Goal: Navigation & Orientation: Understand site structure

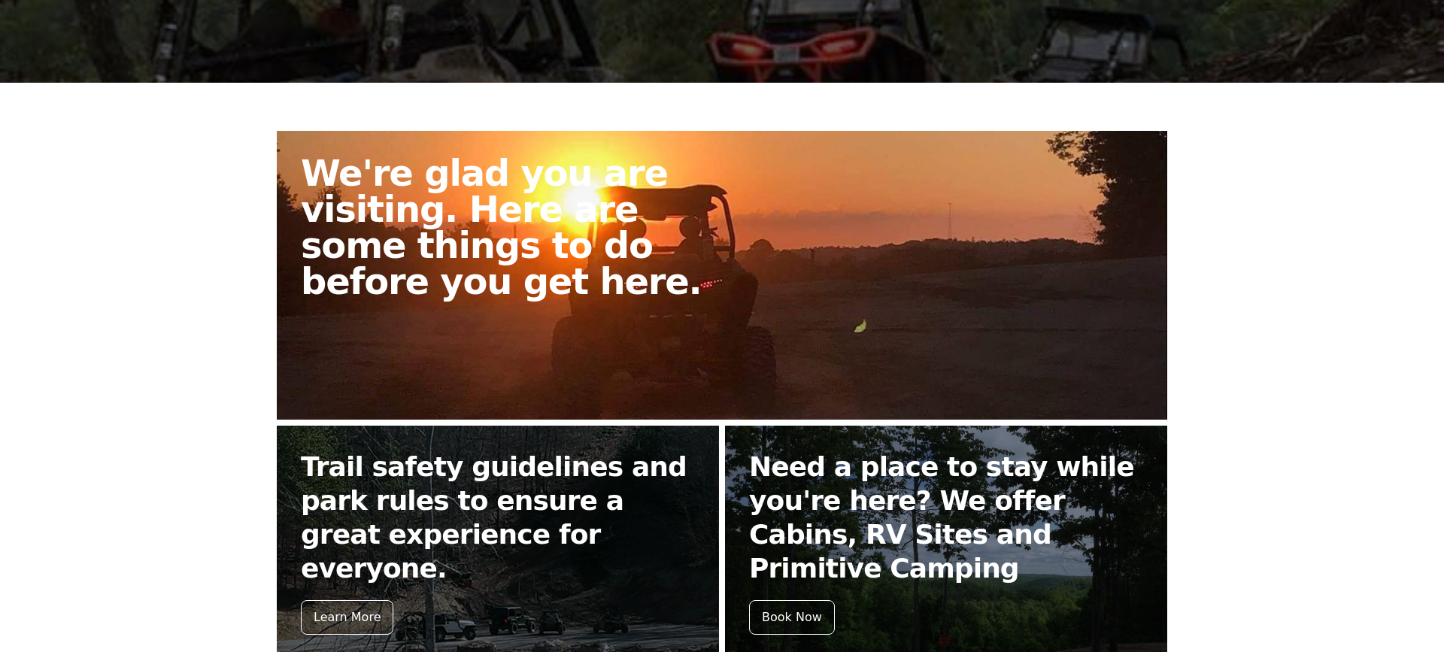
scroll to position [297, 0]
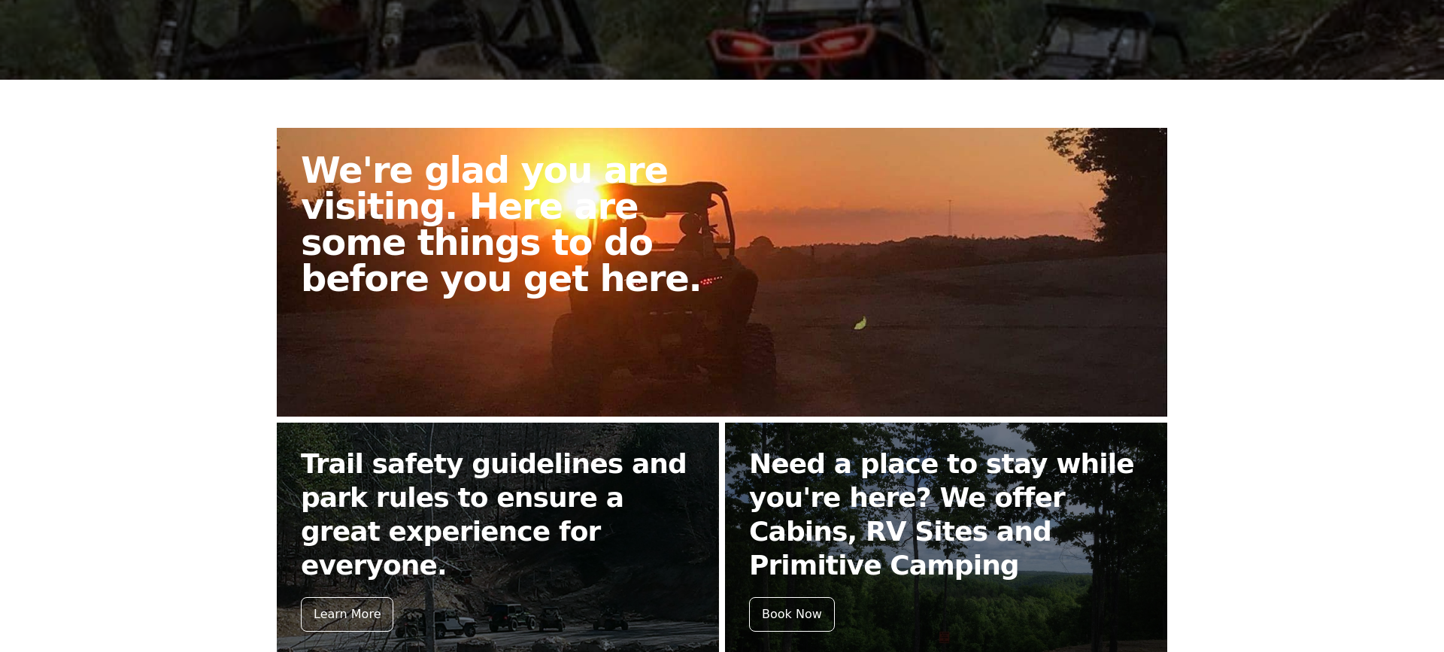
click at [595, 198] on h2 "We're glad you are visiting. Here are some things to do before you get here." at bounding box center [517, 224] width 433 height 144
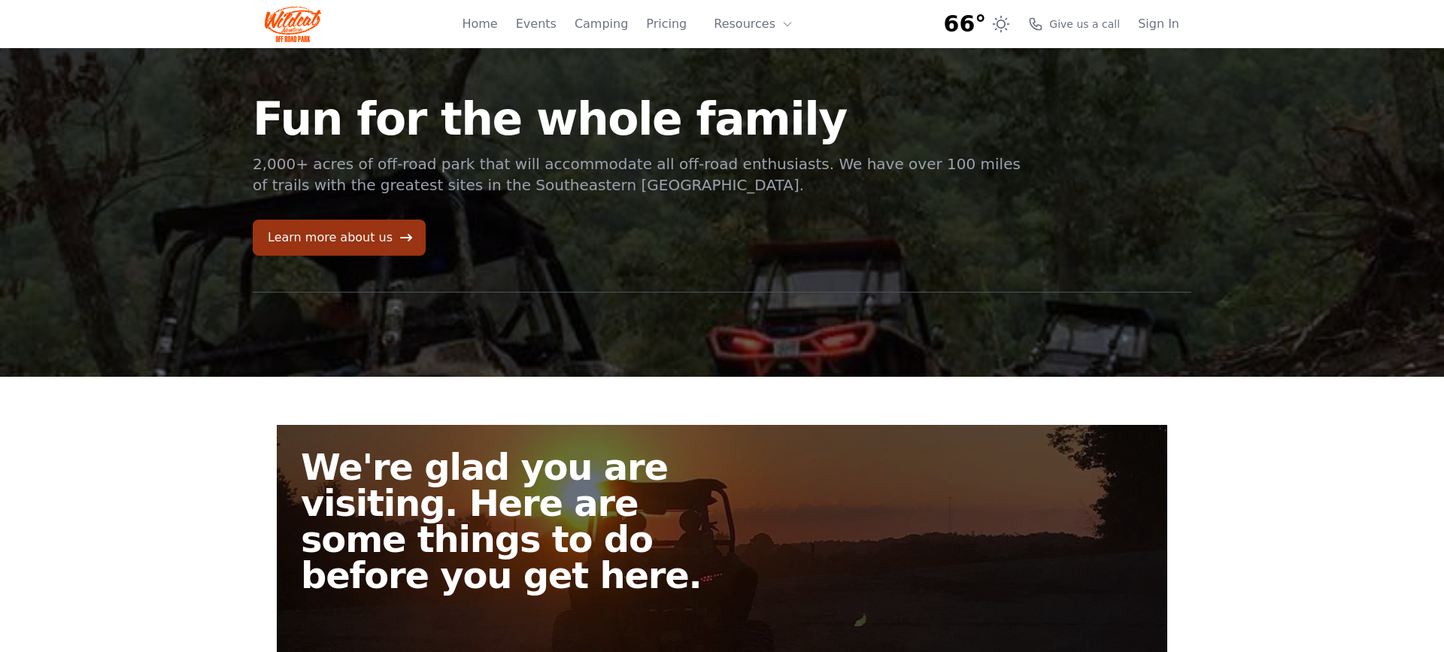
click at [399, 238] on icon at bounding box center [406, 237] width 15 height 15
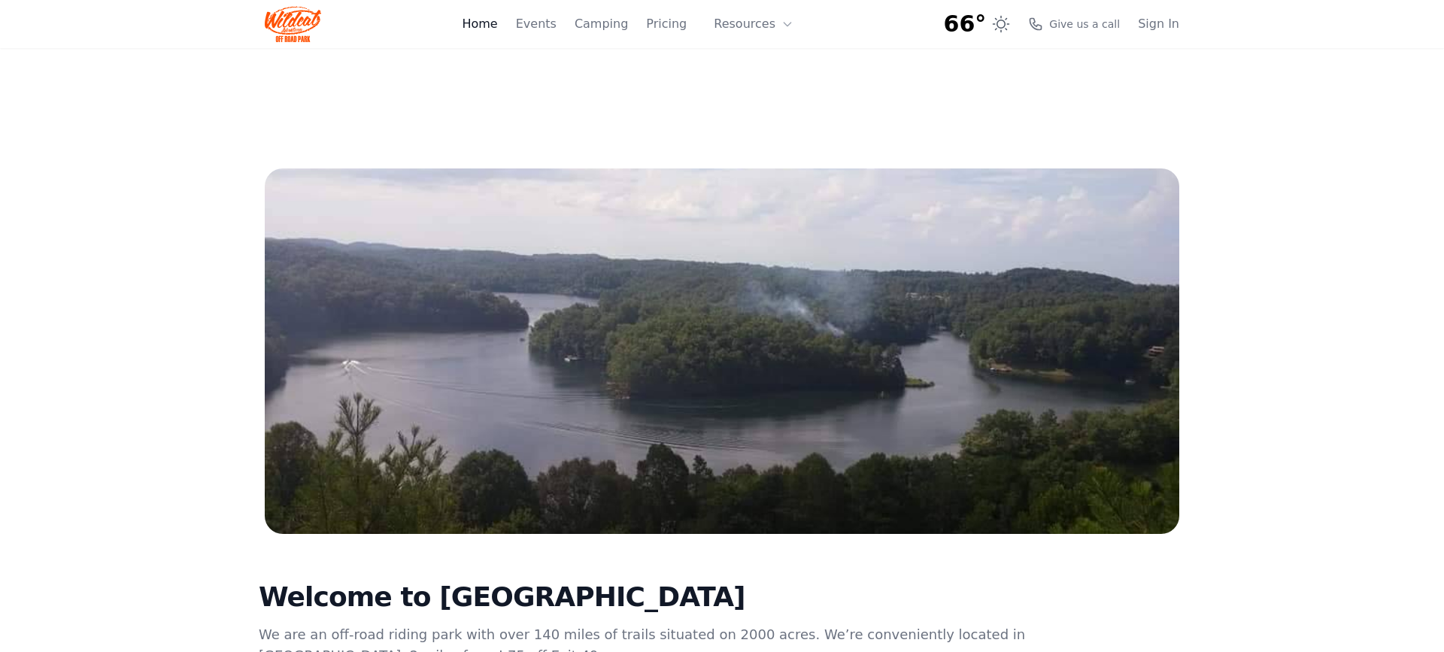
click at [490, 24] on link "Home" at bounding box center [479, 24] width 35 height 18
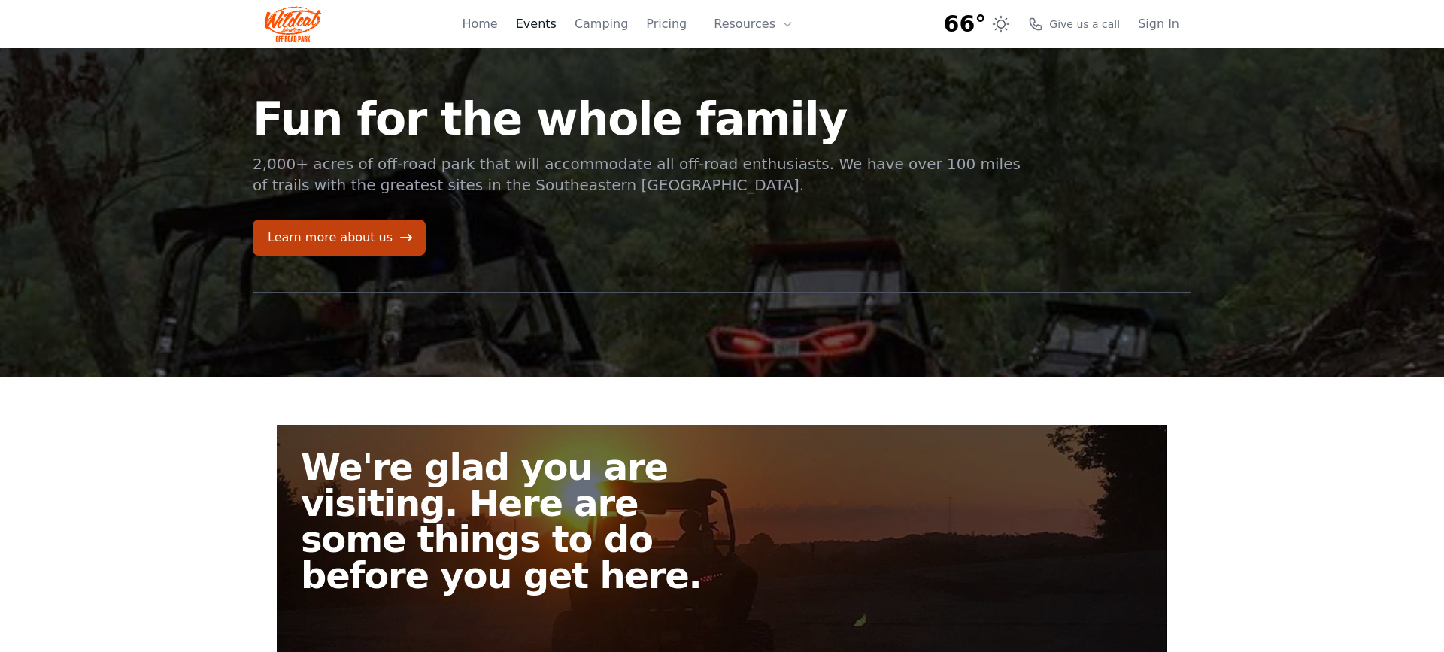
click at [543, 20] on link "Events" at bounding box center [536, 24] width 41 height 18
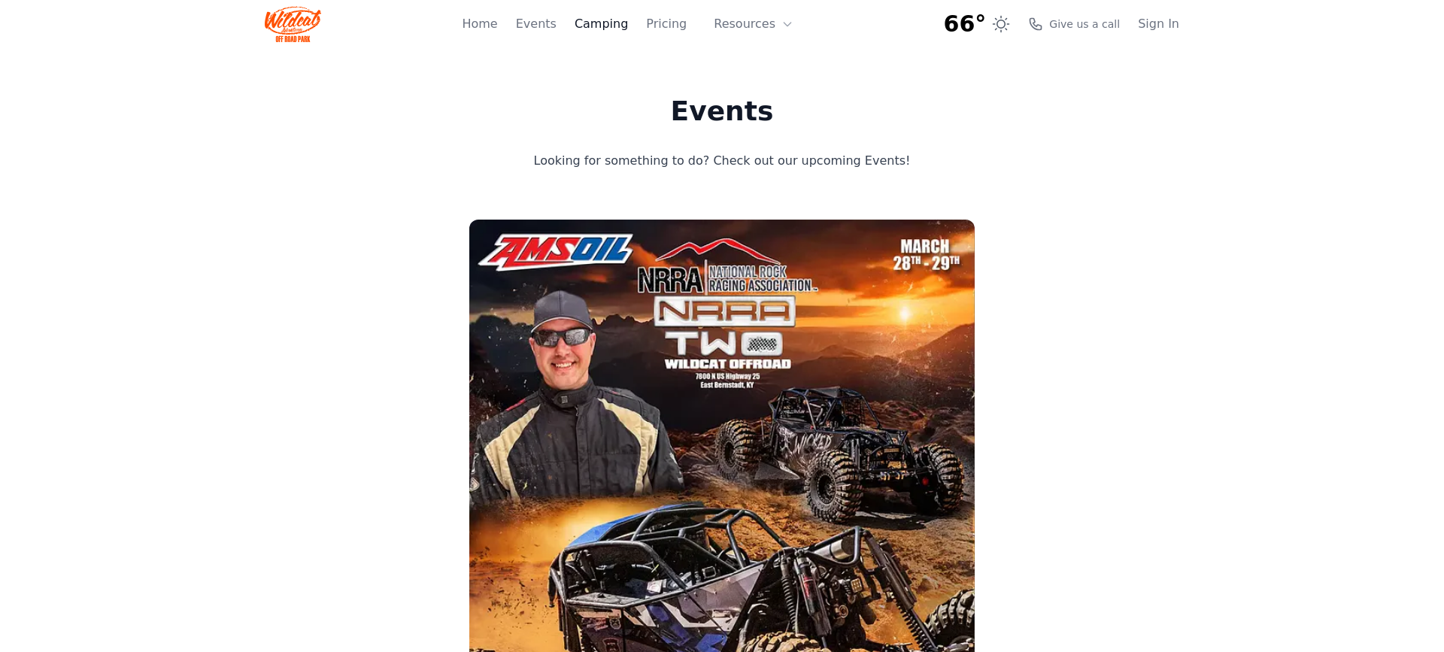
click at [603, 24] on link "Camping" at bounding box center [601, 24] width 53 height 18
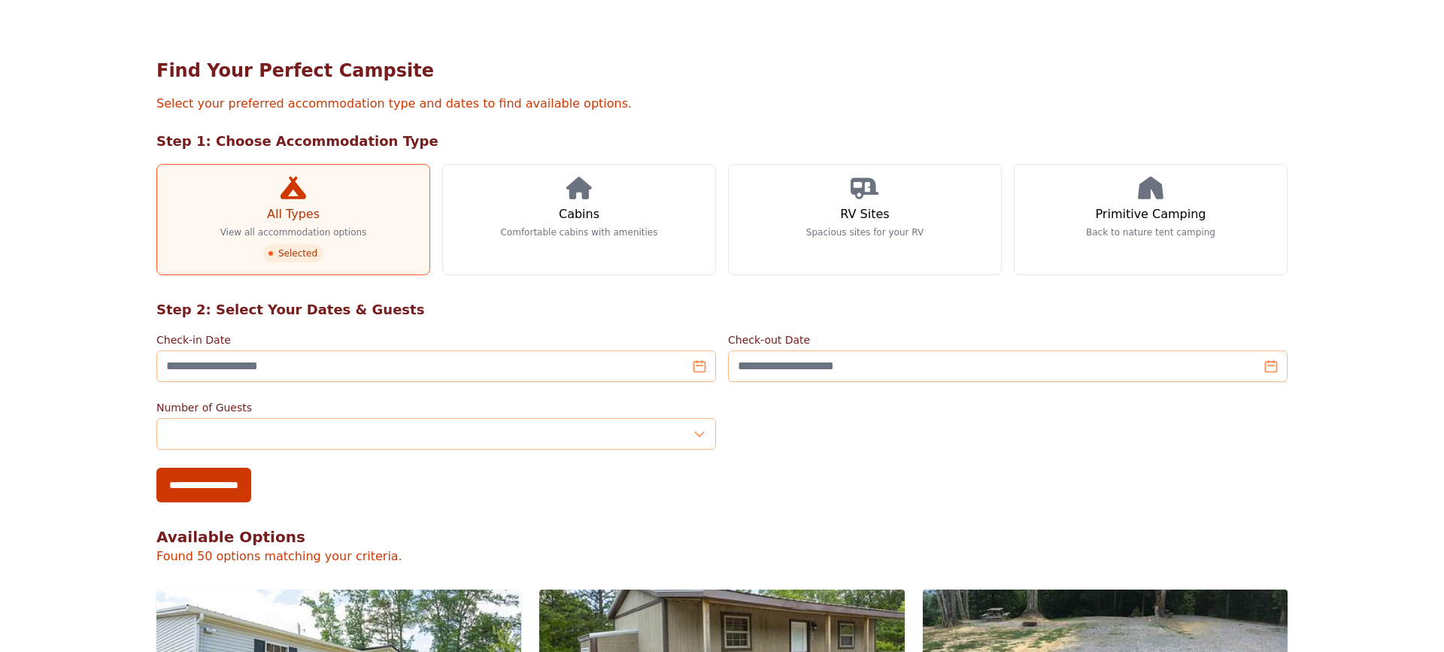
scroll to position [64, 0]
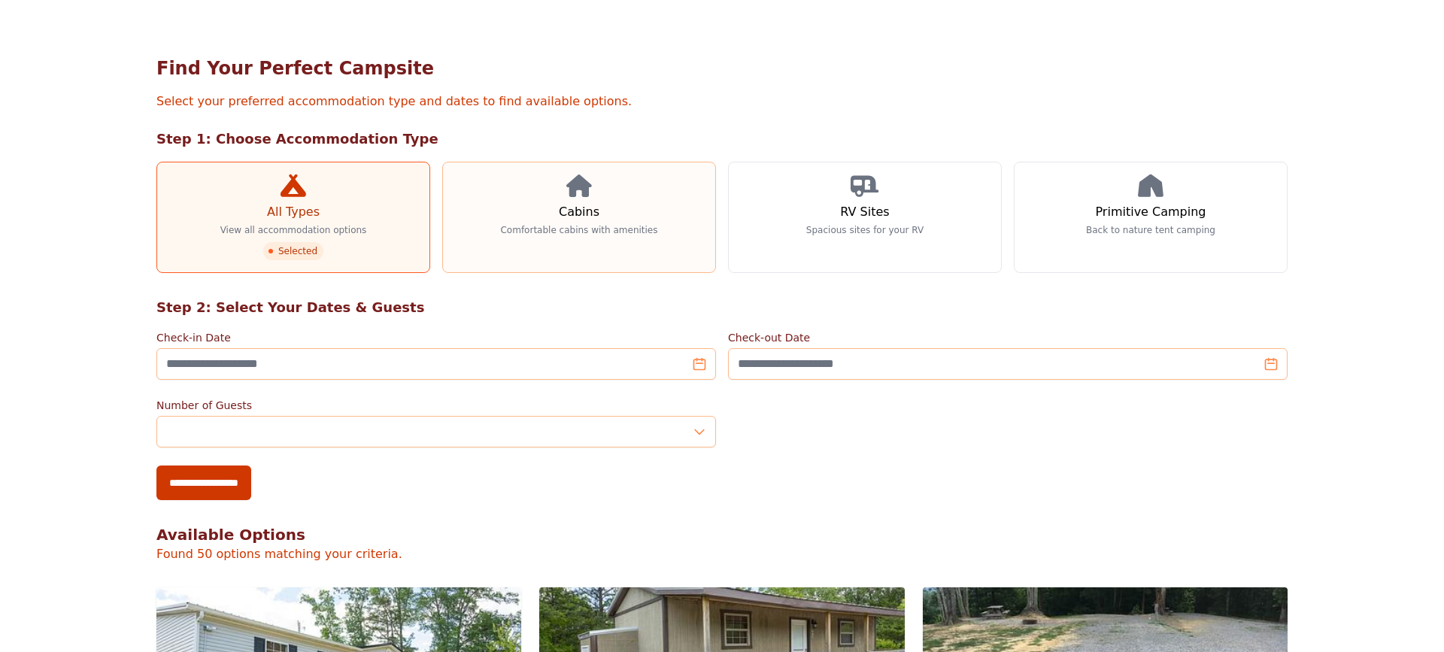
click at [581, 194] on icon at bounding box center [579, 185] width 26 height 23
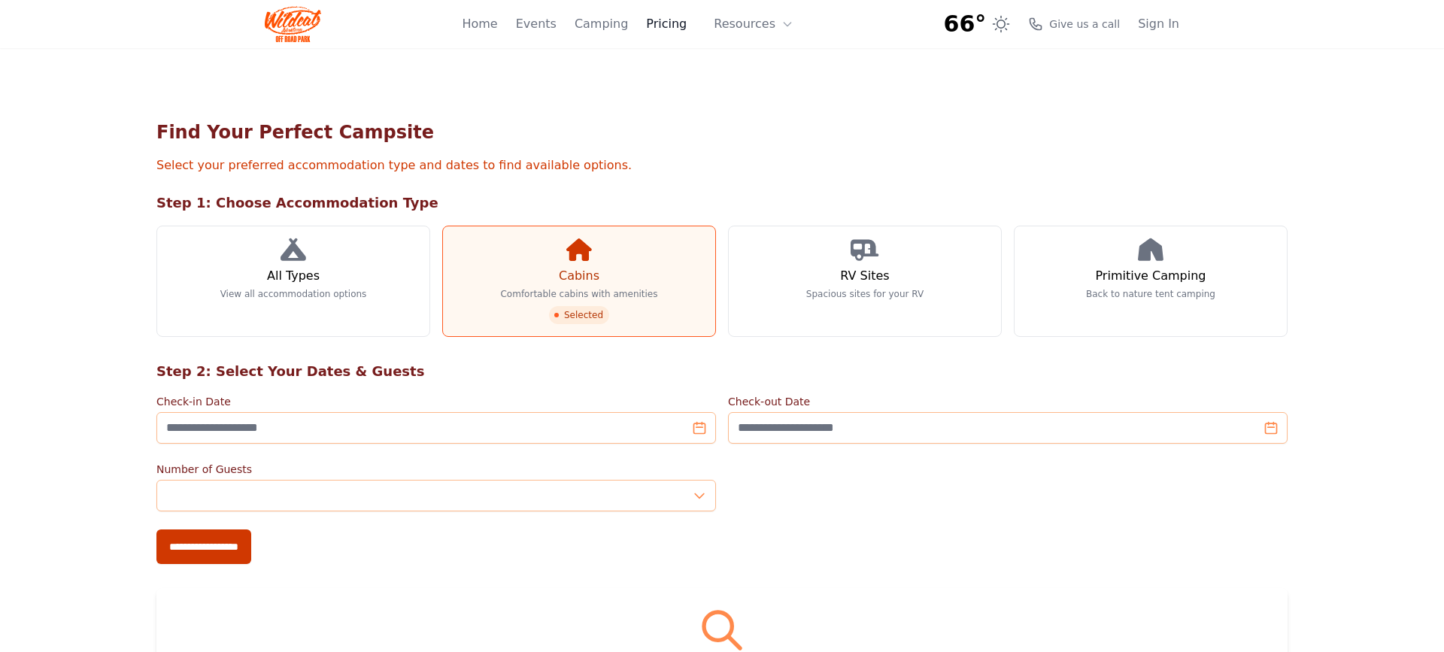
click at [663, 26] on link "Pricing" at bounding box center [666, 24] width 41 height 18
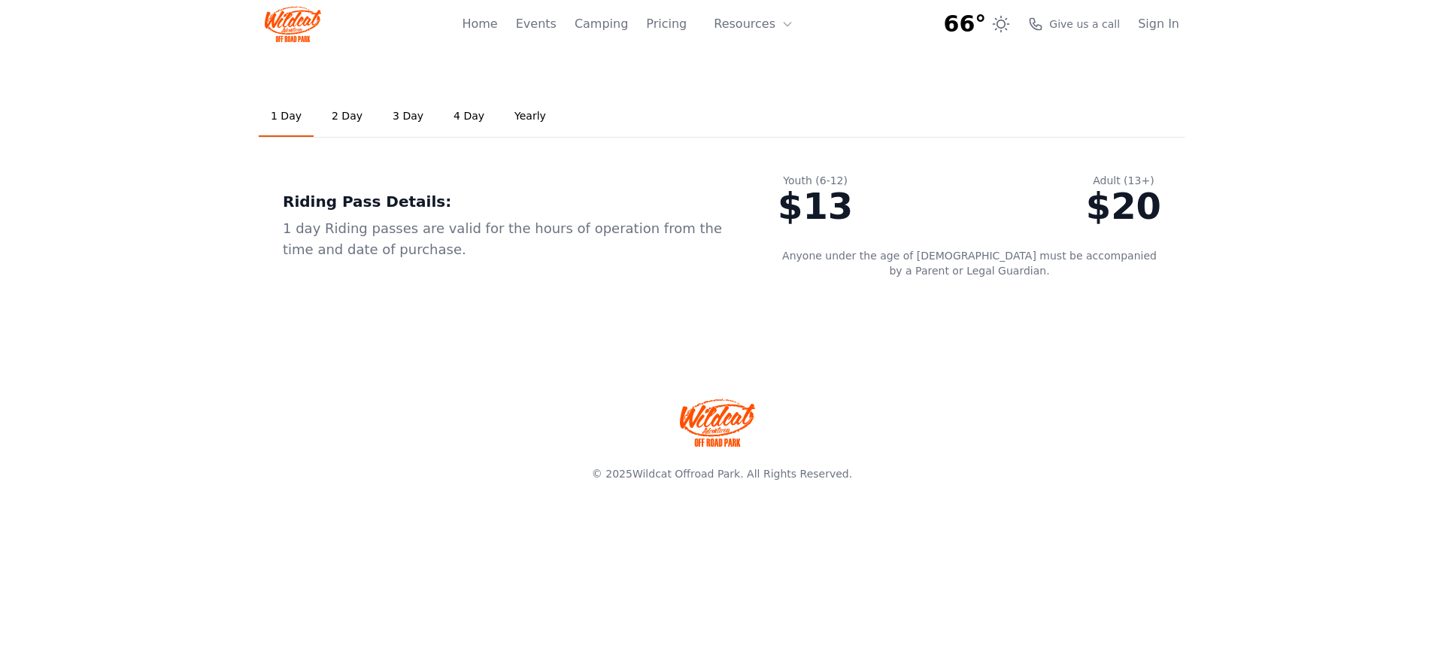
click at [338, 114] on link "2 Day" at bounding box center [347, 116] width 55 height 41
click at [390, 114] on link "3 Day" at bounding box center [408, 116] width 55 height 41
click at [729, 22] on button "Resources" at bounding box center [754, 24] width 98 height 30
click at [496, 18] on link "Home" at bounding box center [479, 24] width 35 height 18
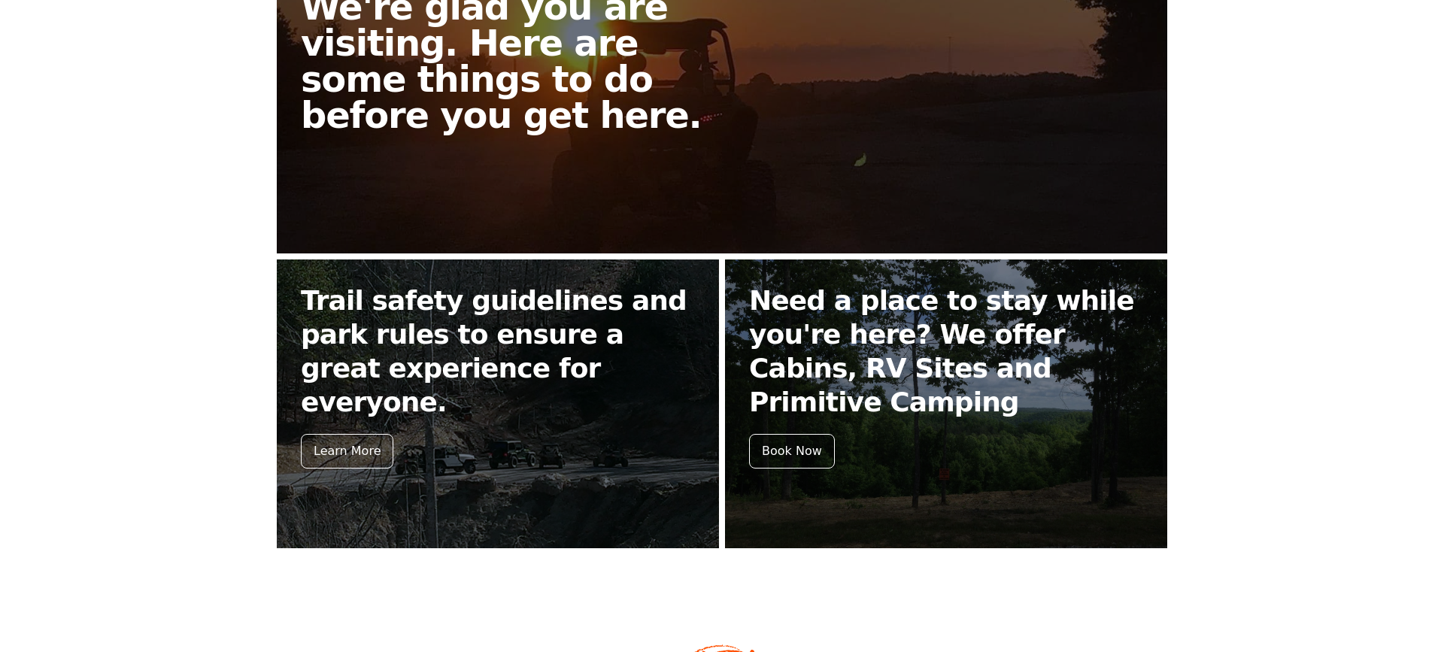
scroll to position [509, 0]
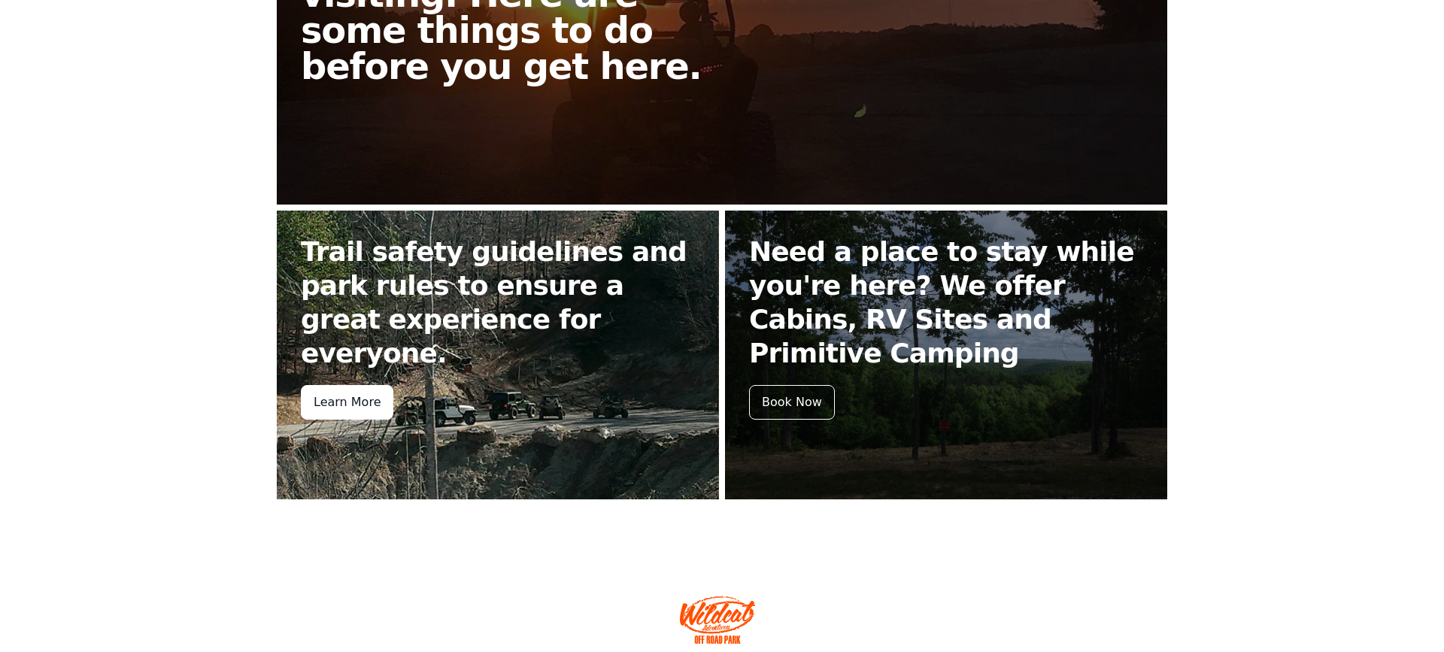
click at [357, 385] on div "Learn More" at bounding box center [347, 402] width 93 height 35
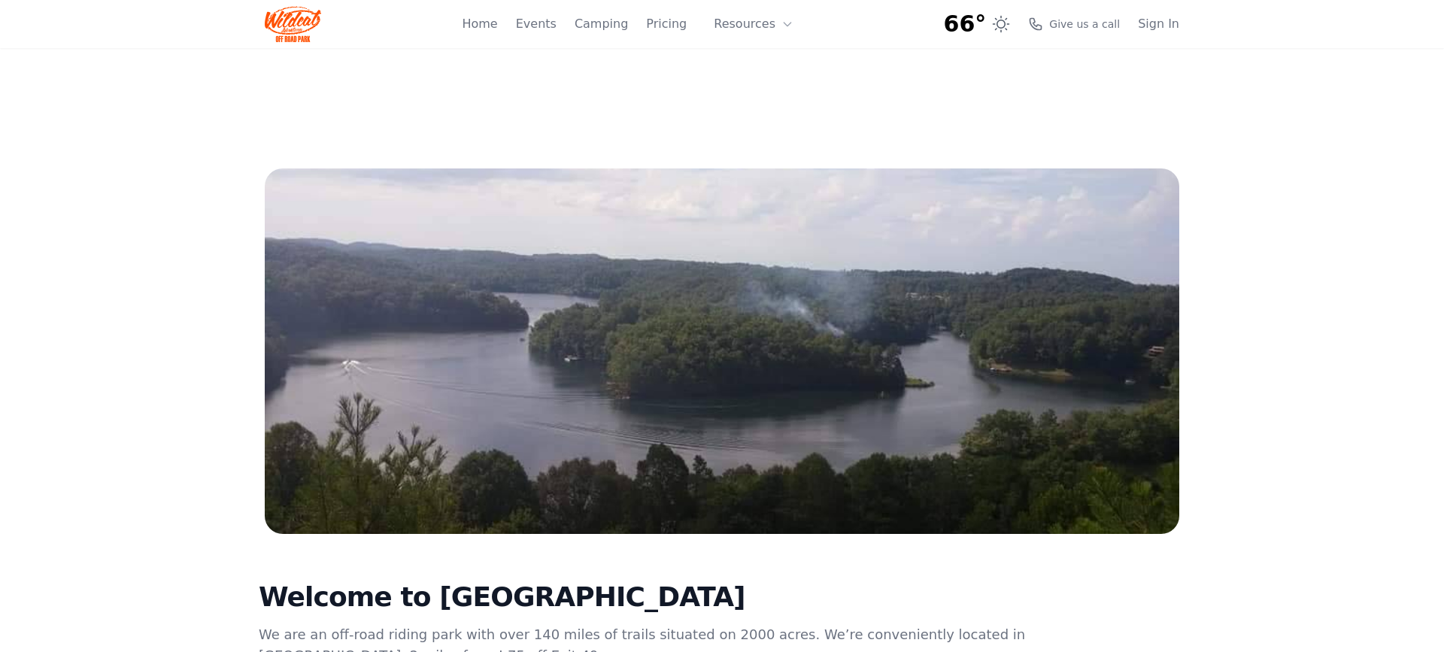
click at [283, 23] on img at bounding box center [293, 24] width 56 height 36
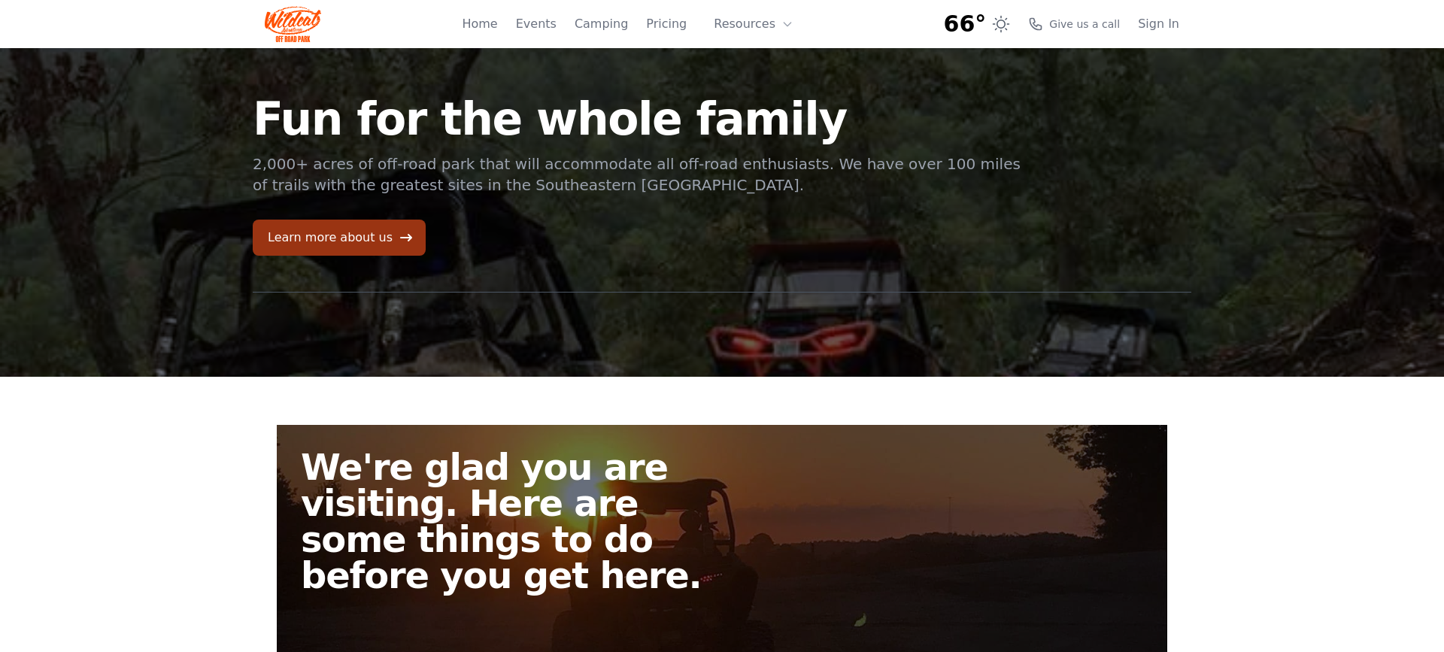
click at [343, 234] on link "Learn more about us" at bounding box center [339, 238] width 173 height 36
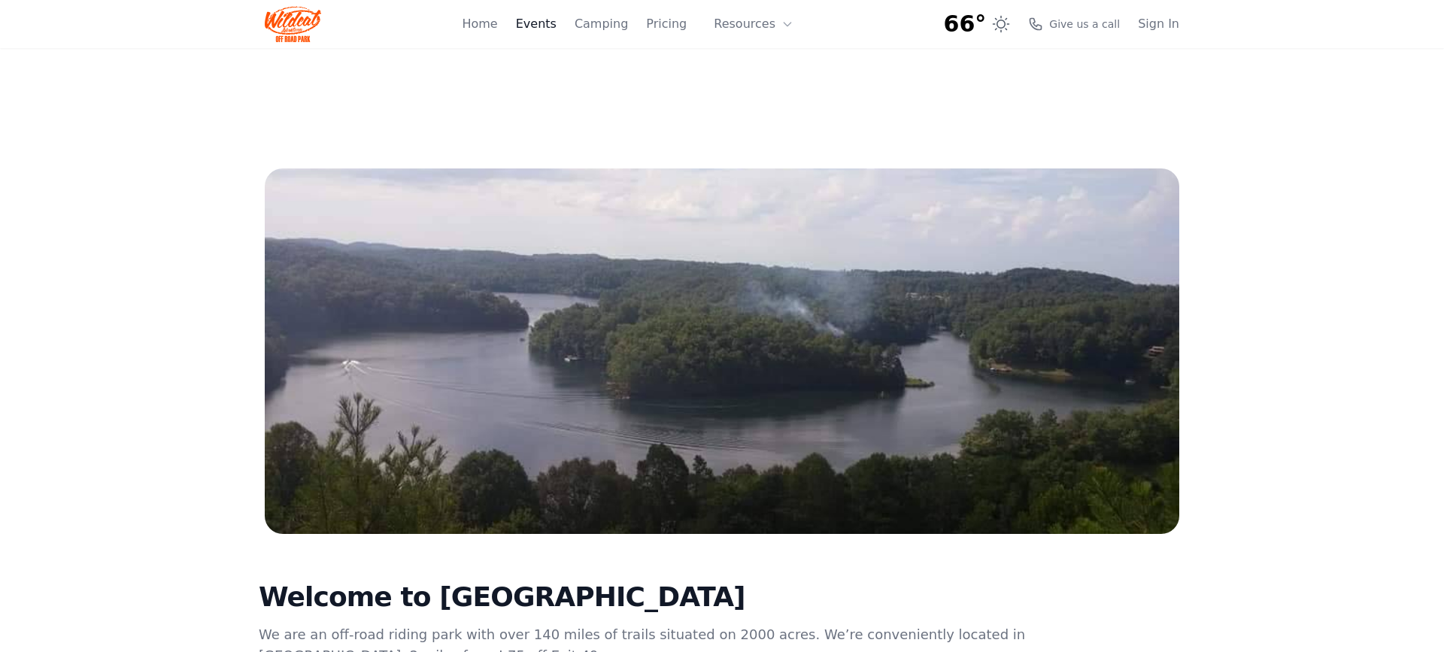
click at [554, 20] on link "Events" at bounding box center [536, 24] width 41 height 18
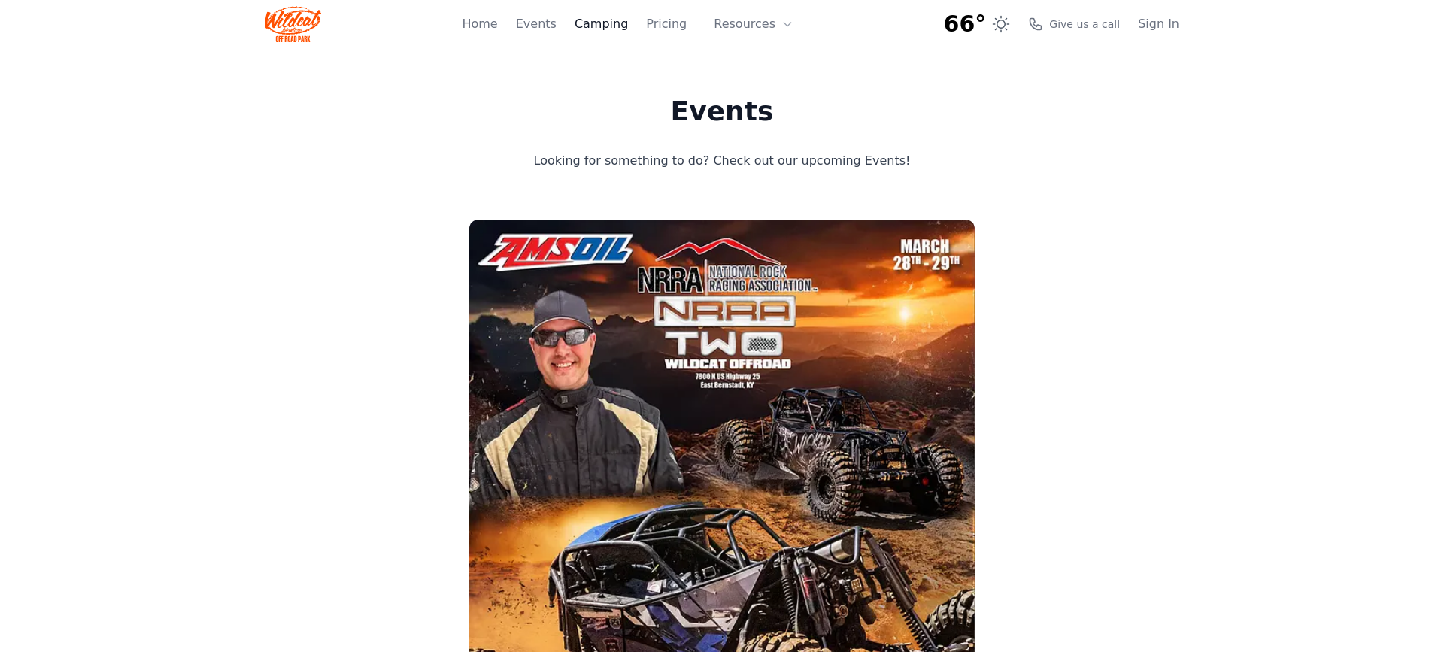
click at [602, 22] on link "Camping" at bounding box center [601, 24] width 53 height 18
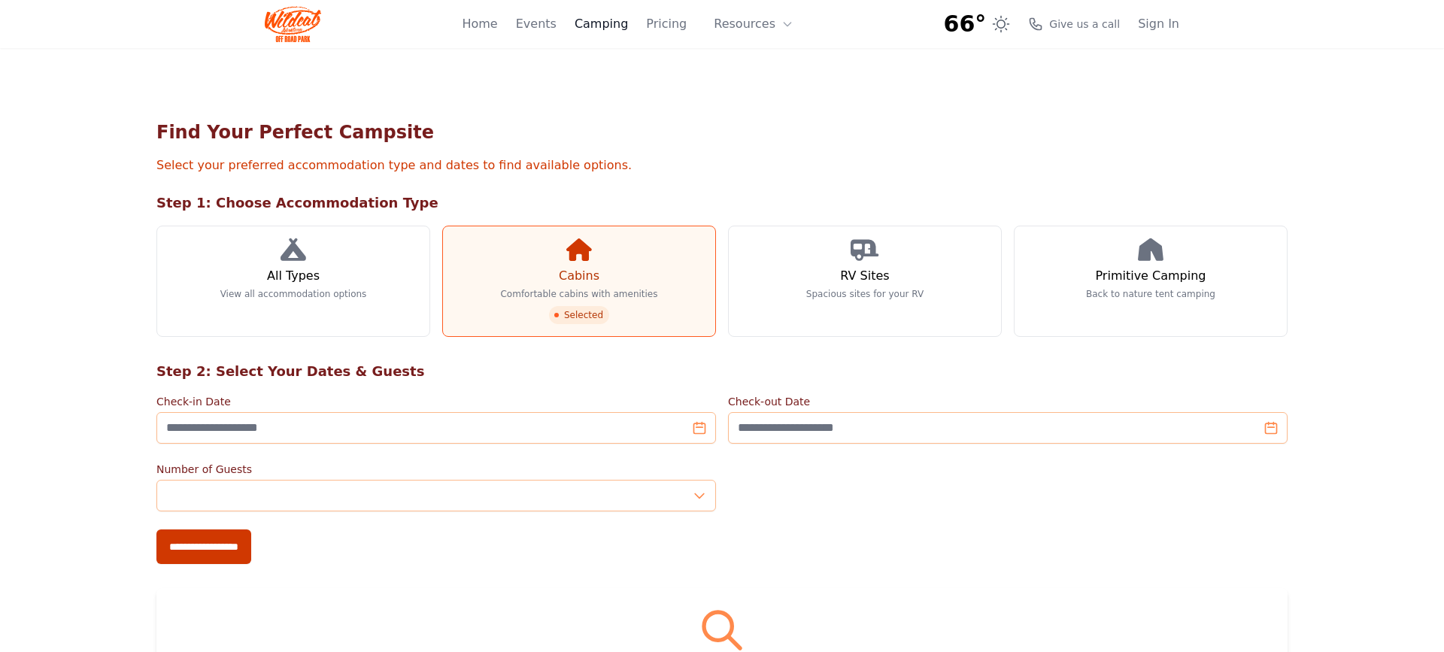
click at [624, 18] on link "Camping" at bounding box center [601, 24] width 53 height 18
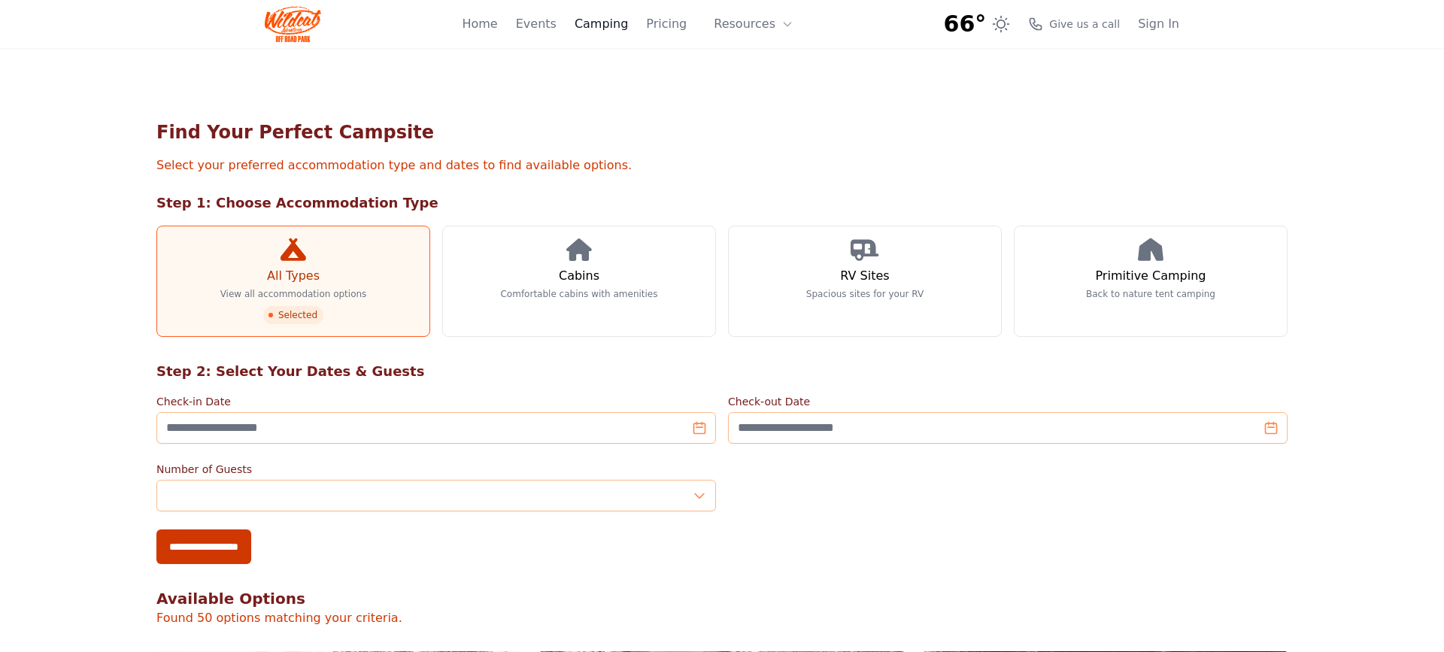
scroll to position [2, 0]
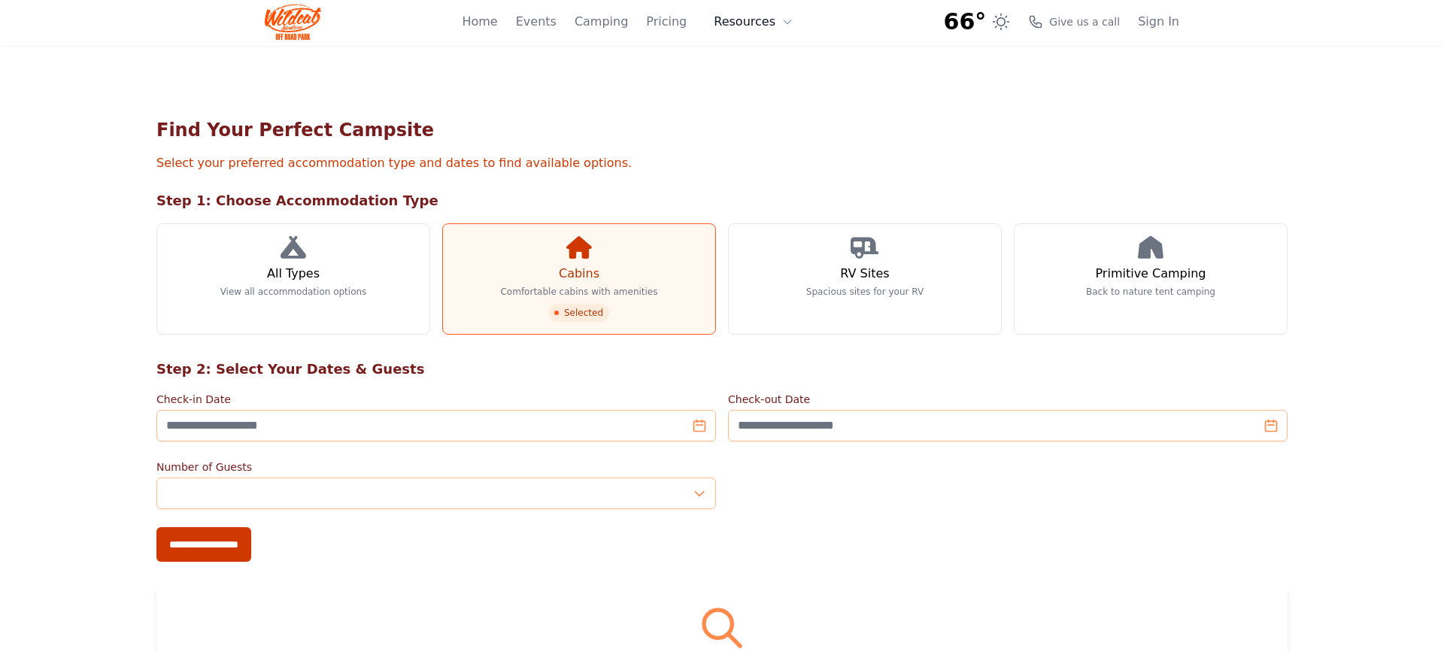
click at [748, 21] on button "Resources" at bounding box center [754, 22] width 98 height 30
click at [751, 82] on link "FAQ" at bounding box center [777, 86] width 144 height 27
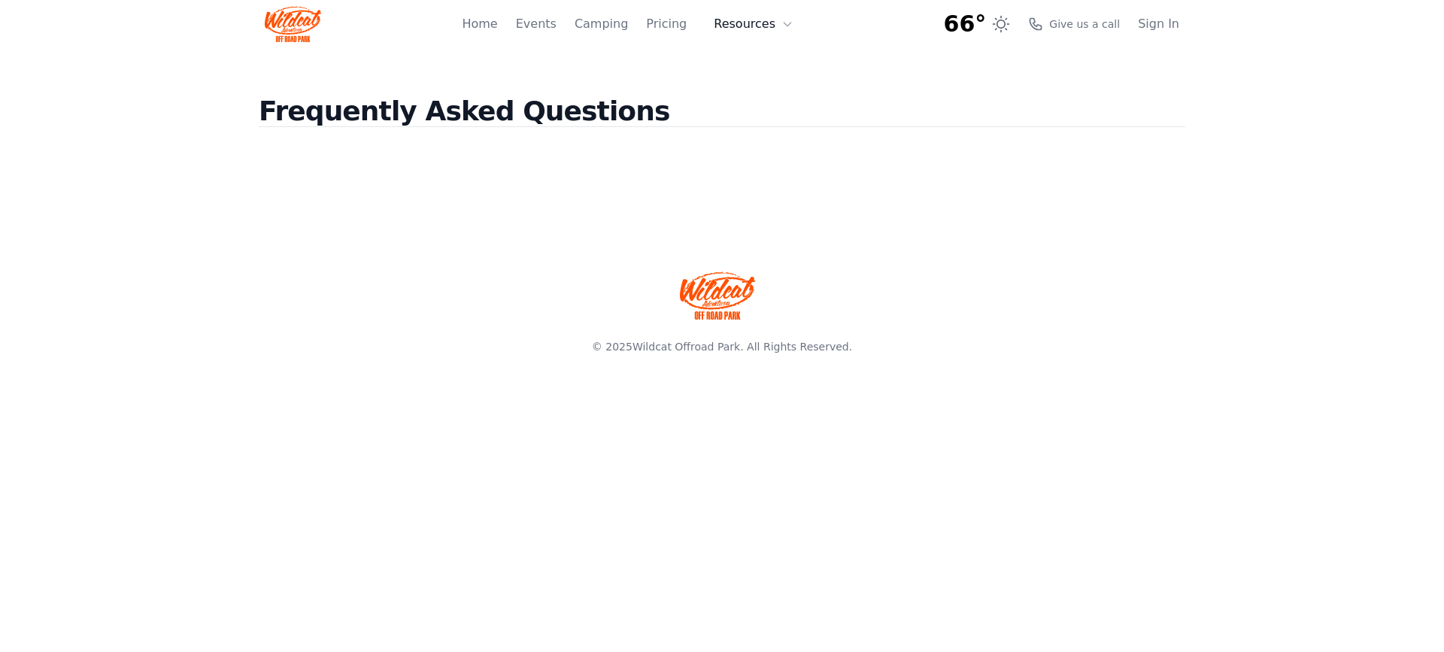
click at [763, 23] on button "Resources" at bounding box center [754, 24] width 98 height 30
click at [766, 58] on link "About" at bounding box center [777, 61] width 144 height 27
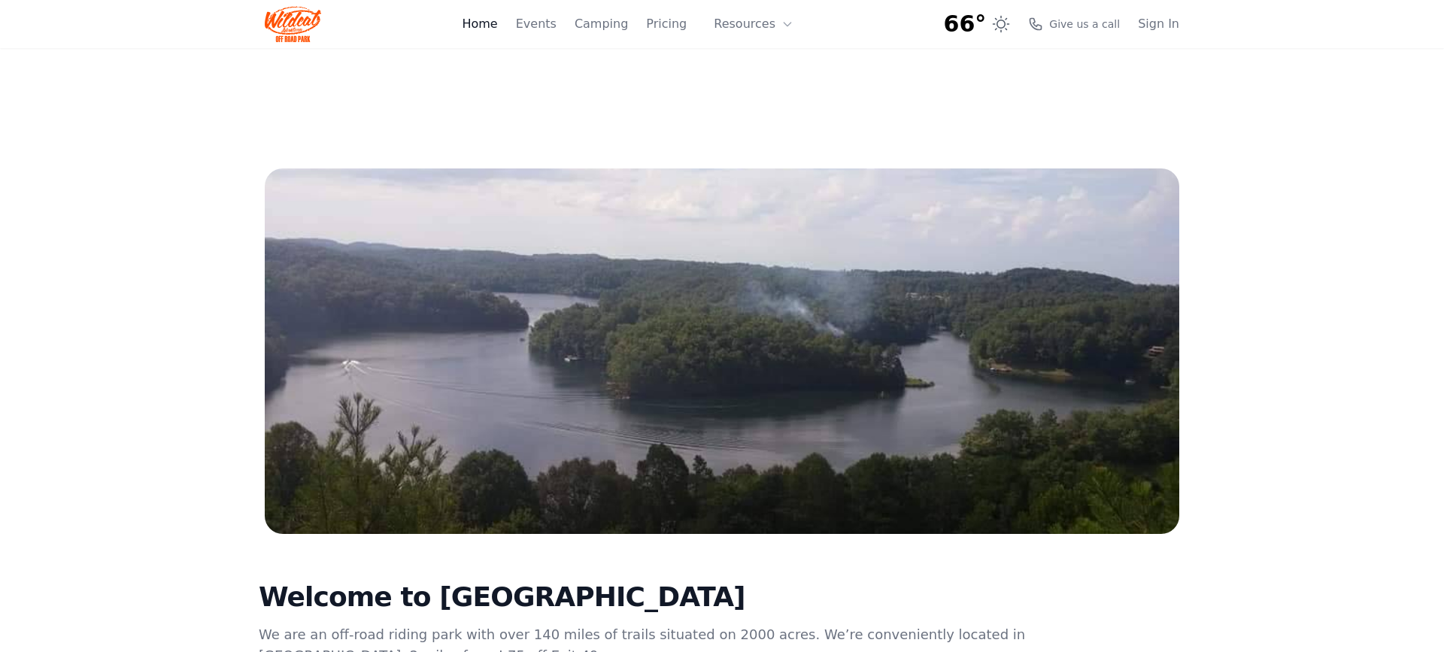
click at [490, 20] on link "Home" at bounding box center [479, 24] width 35 height 18
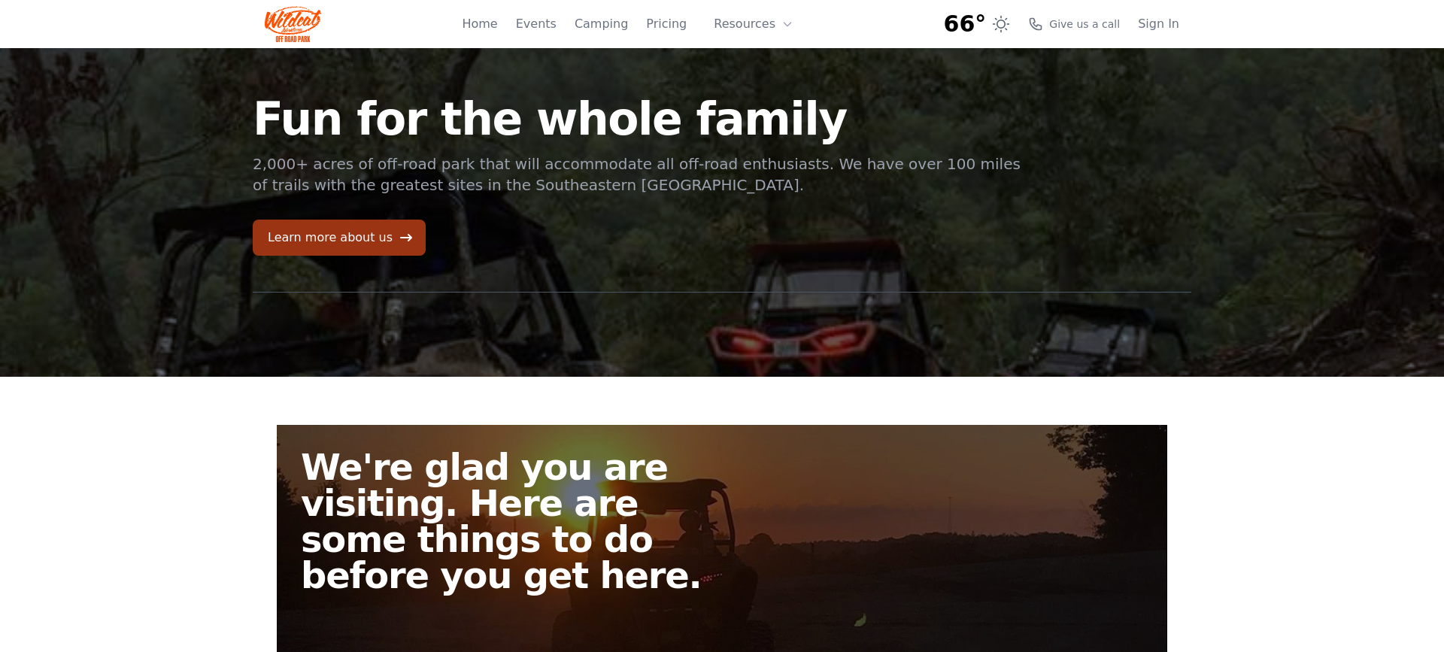
click at [338, 235] on link "Learn more about us" at bounding box center [339, 238] width 173 height 36
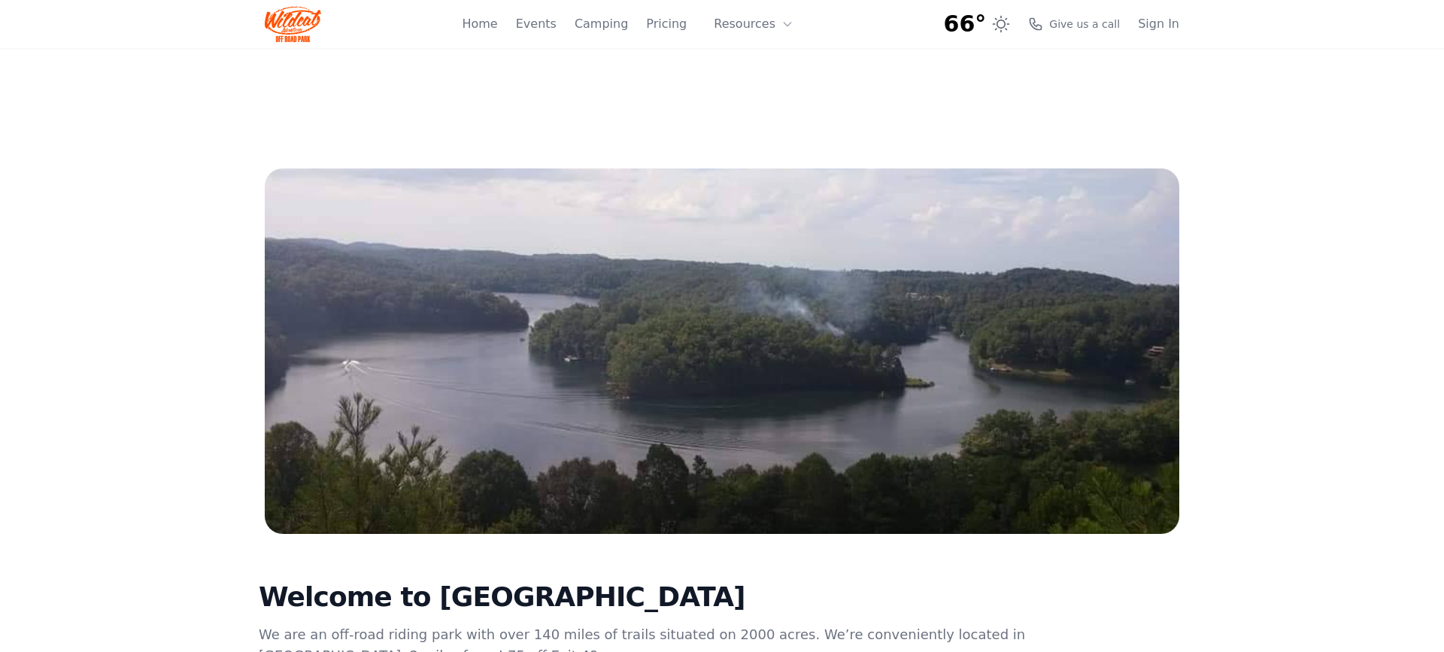
click at [970, 21] on span "66°" at bounding box center [965, 24] width 43 height 27
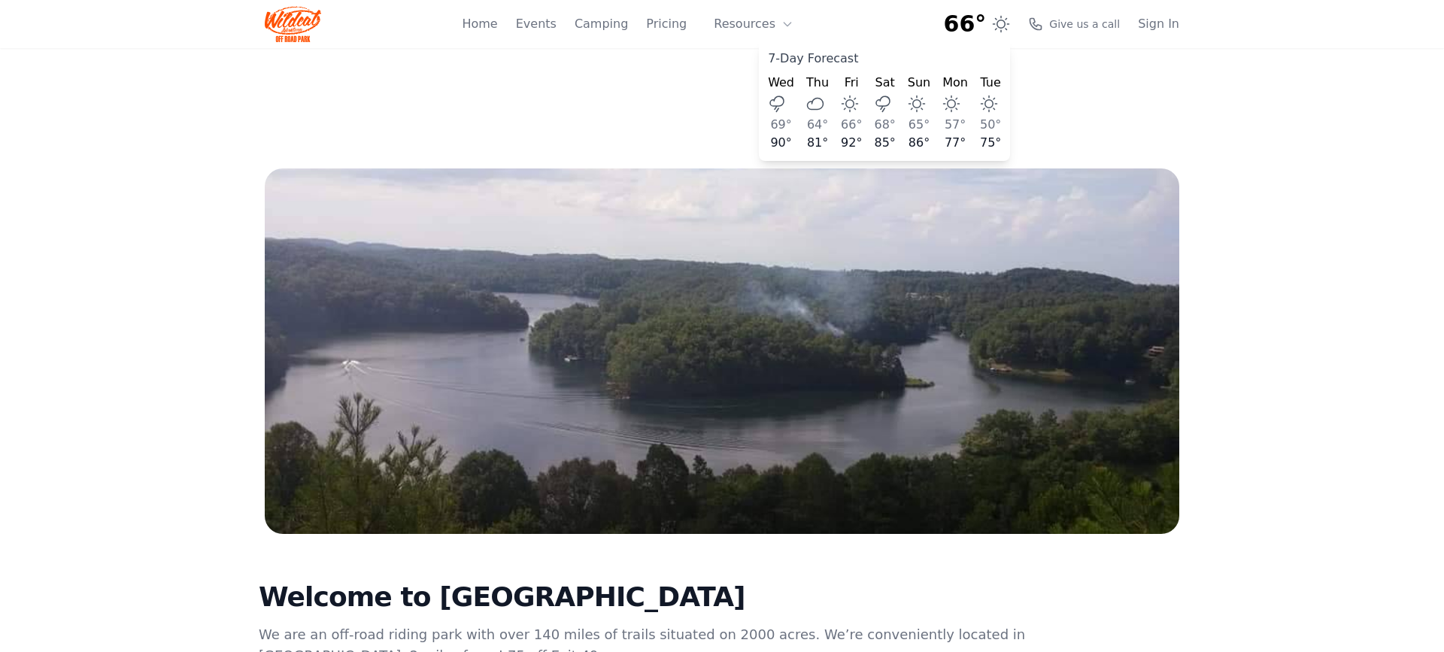
click at [969, 21] on span "66°" at bounding box center [965, 24] width 43 height 27
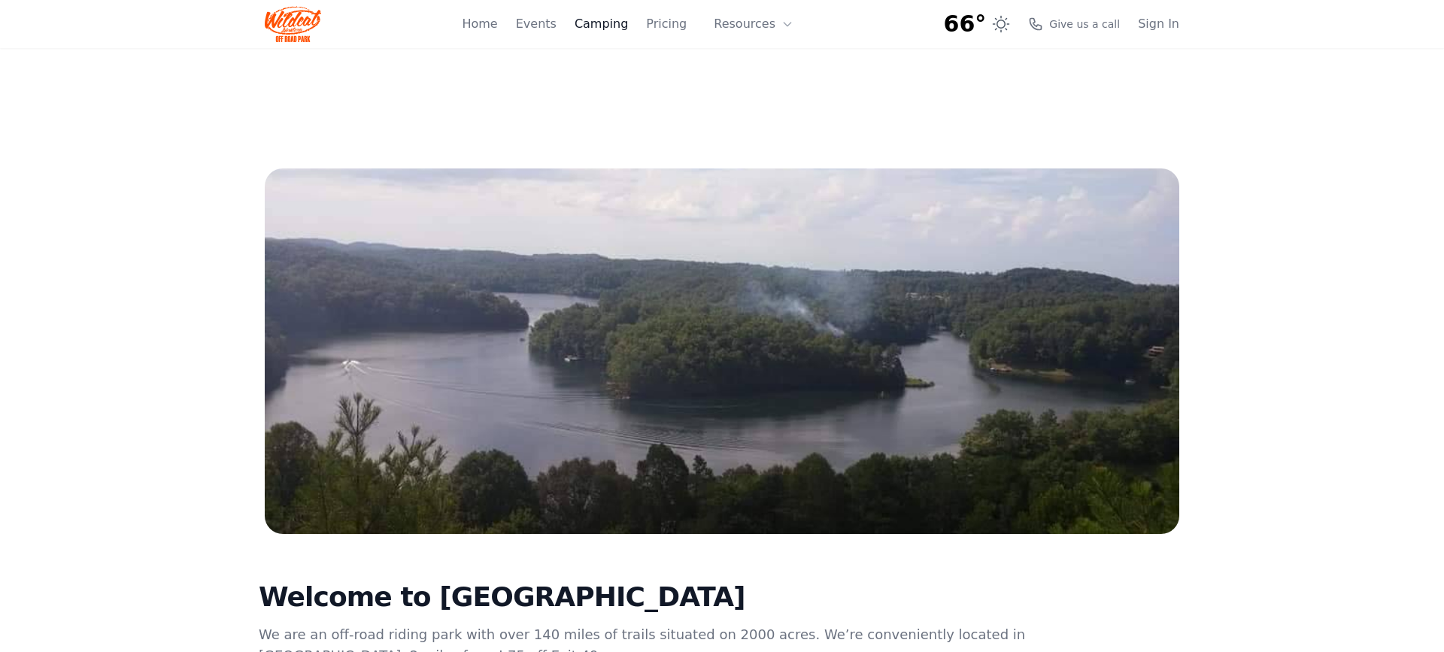
click at [596, 28] on link "Camping" at bounding box center [601, 24] width 53 height 18
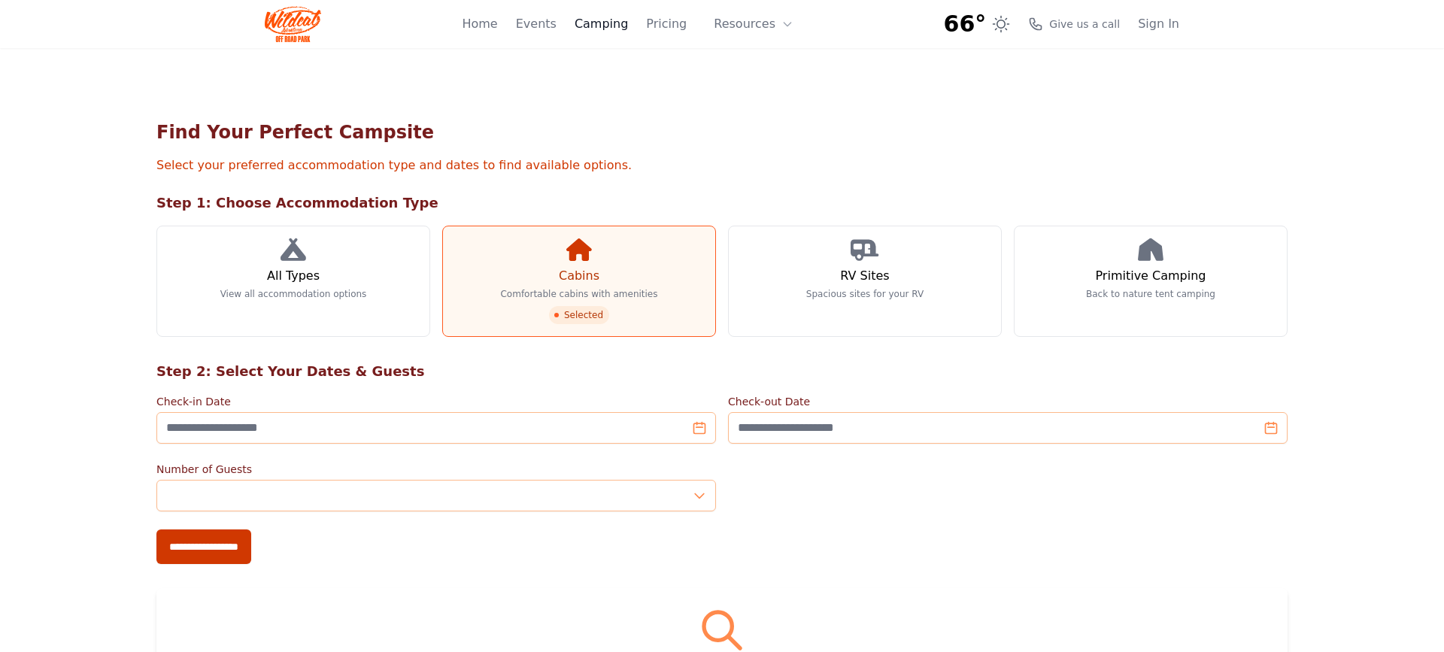
click at [599, 23] on link "Camping" at bounding box center [601, 24] width 53 height 18
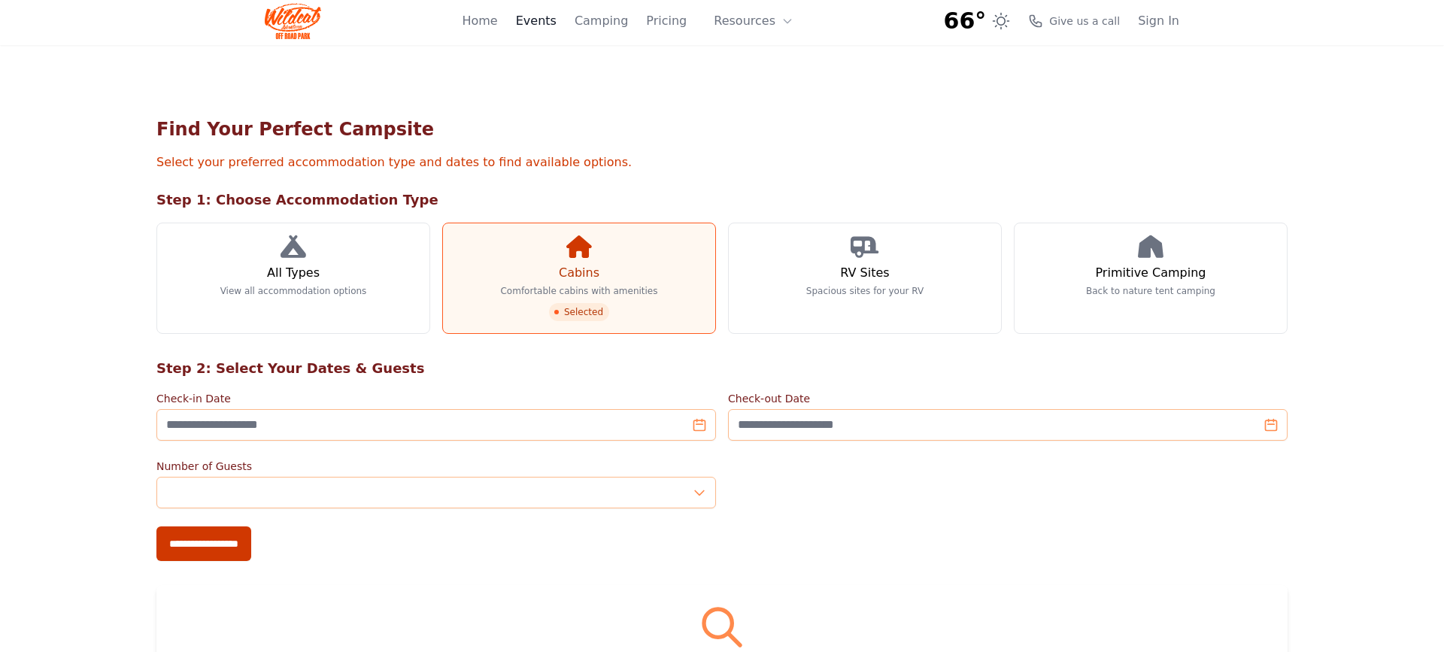
click at [551, 21] on link "Events" at bounding box center [536, 21] width 41 height 18
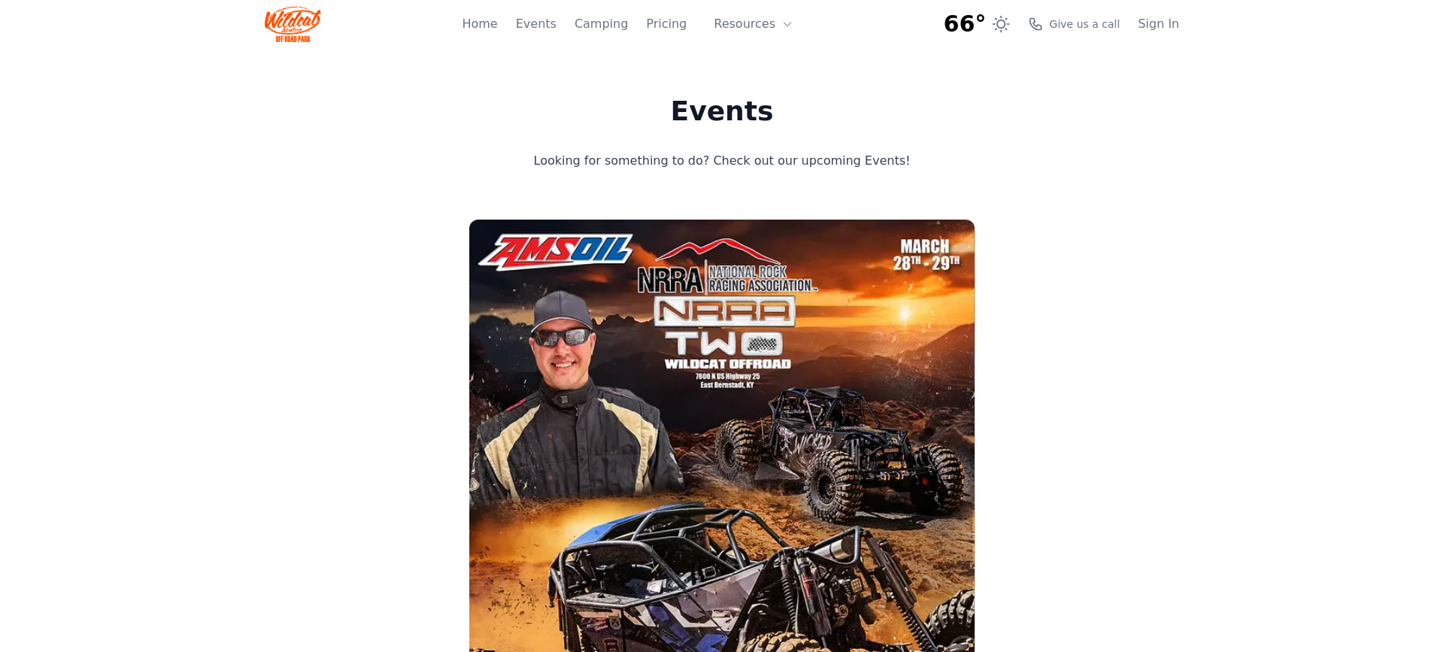
scroll to position [7, 0]
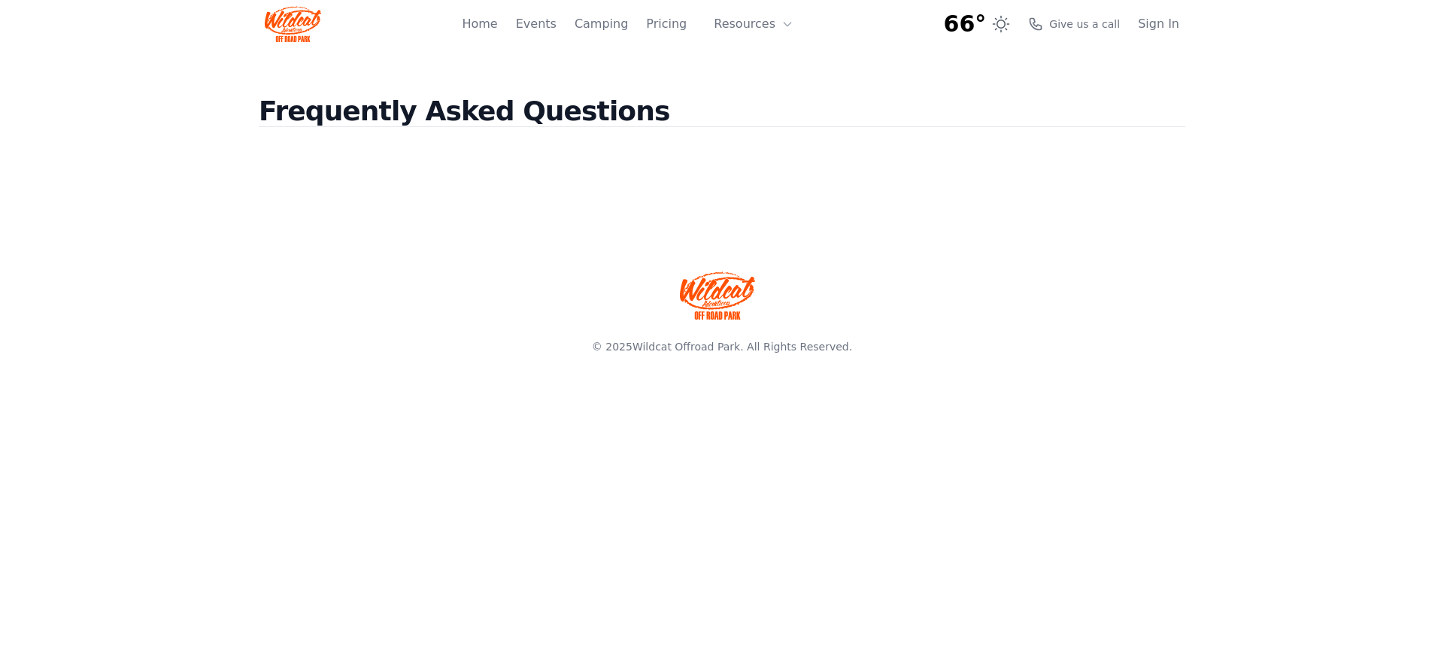
scroll to position [2, 0]
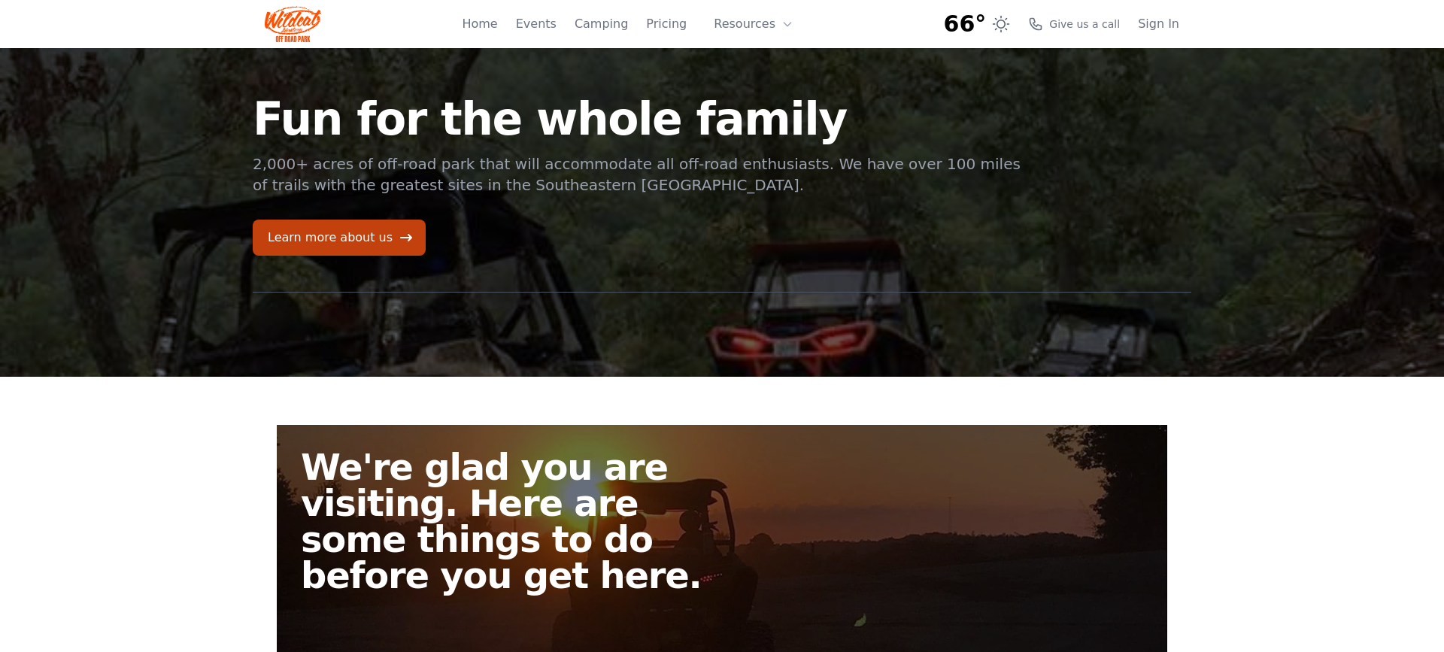
scroll to position [509, 0]
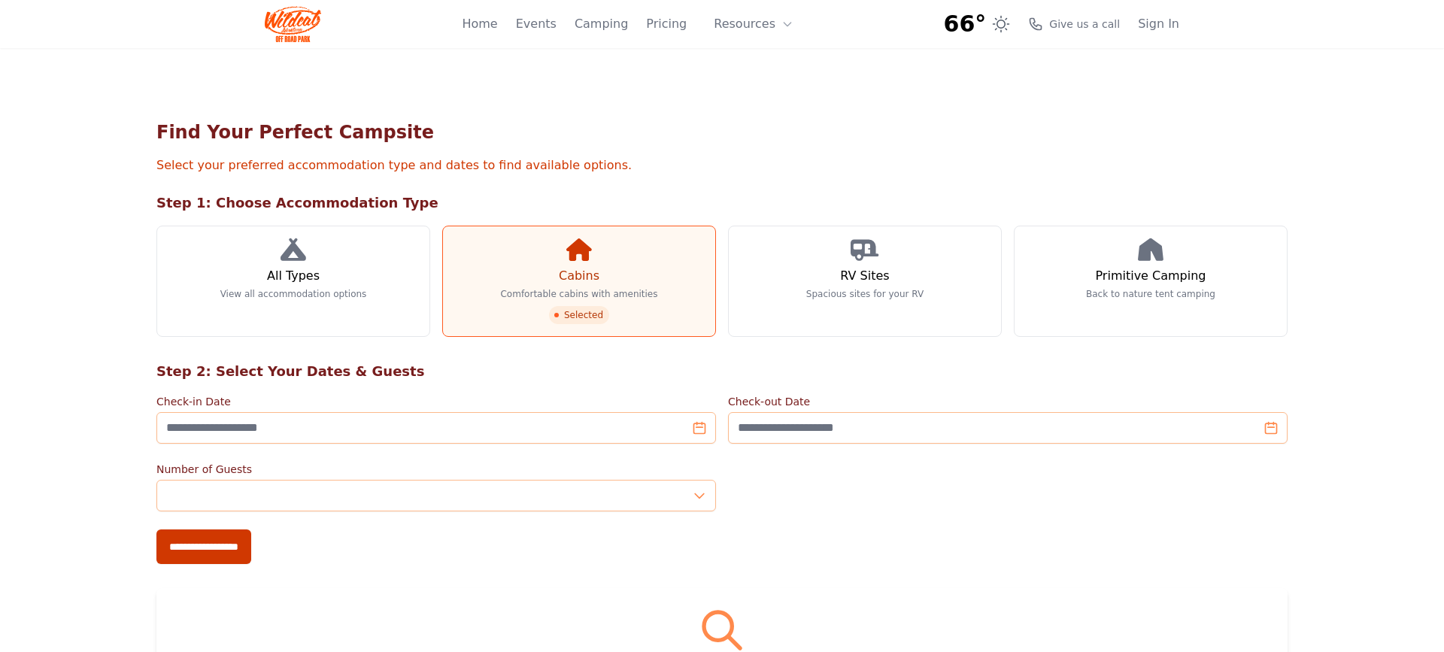
scroll to position [64, 0]
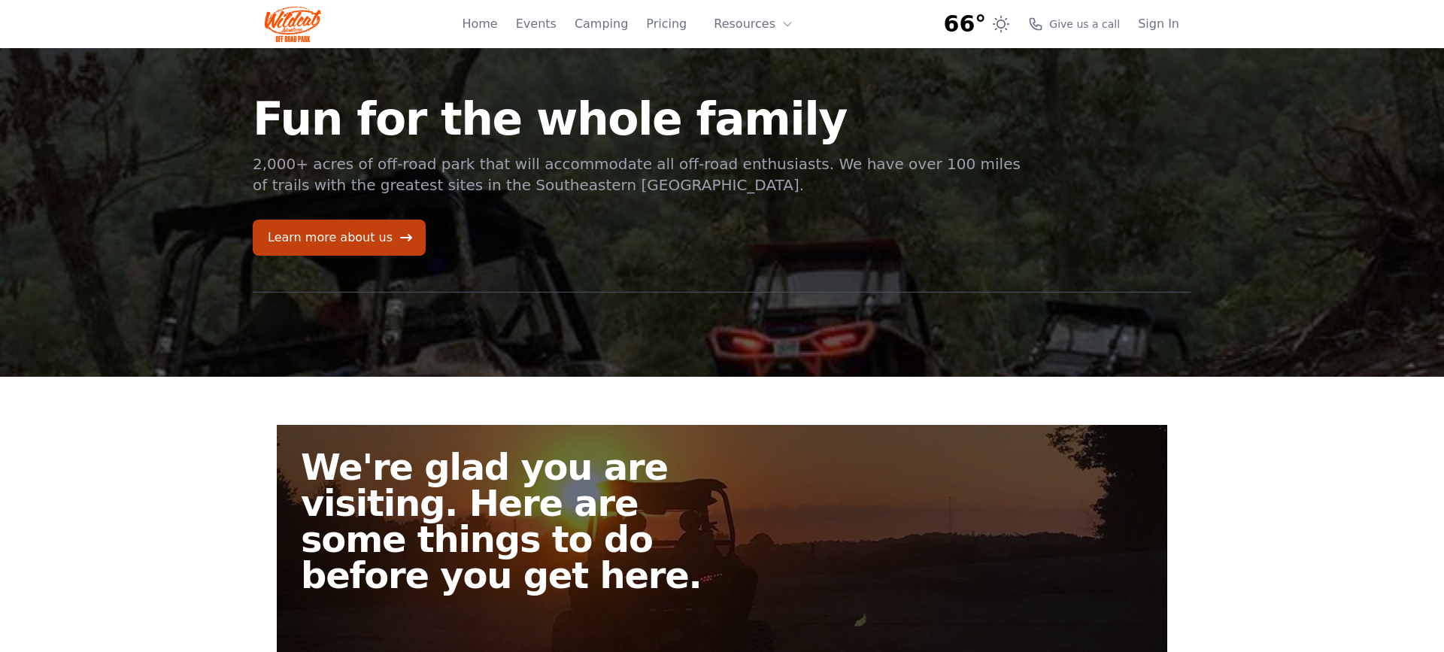
scroll to position [297, 0]
